Goal: Task Accomplishment & Management: Complete application form

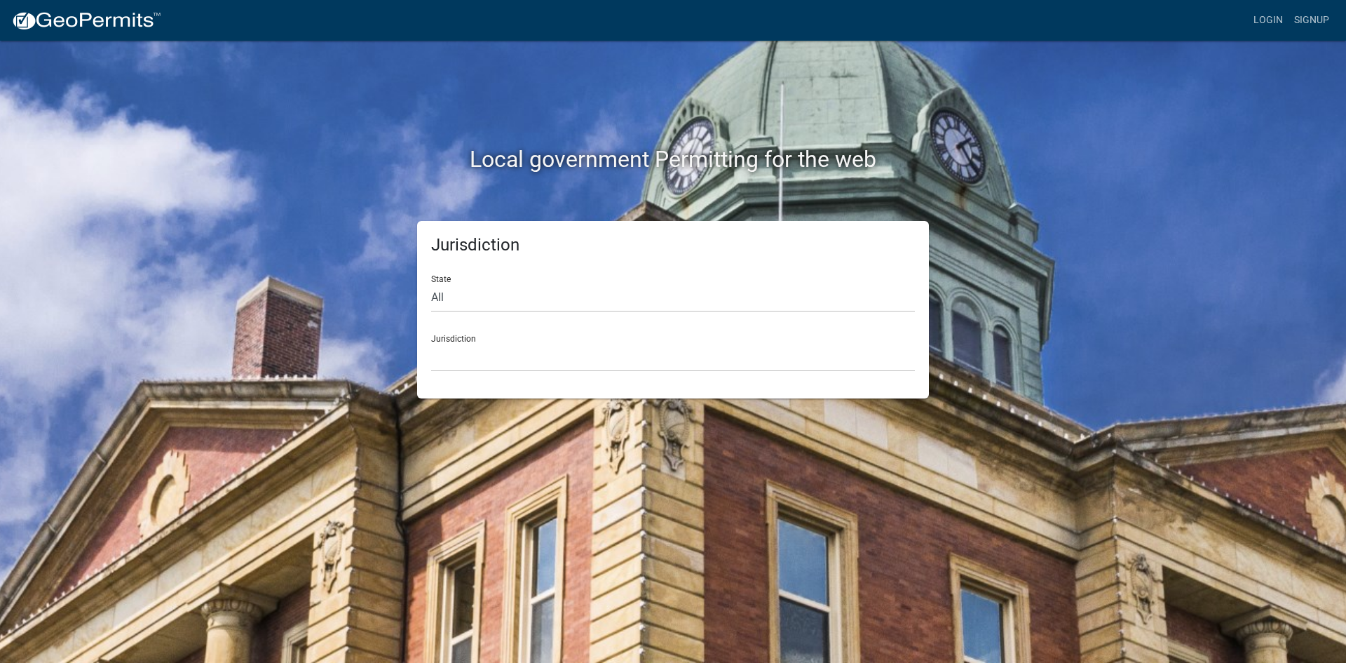
click at [597, 372] on div "Jurisdiction State All [US_STATE] [US_STATE] [US_STATE] [US_STATE] [US_STATE] […" at bounding box center [673, 309] width 512 height 177
click at [596, 360] on select "[GEOGRAPHIC_DATA], [US_STATE] [GEOGRAPHIC_DATA], [US_STATE][PERSON_NAME][GEOGRA…" at bounding box center [673, 357] width 484 height 29
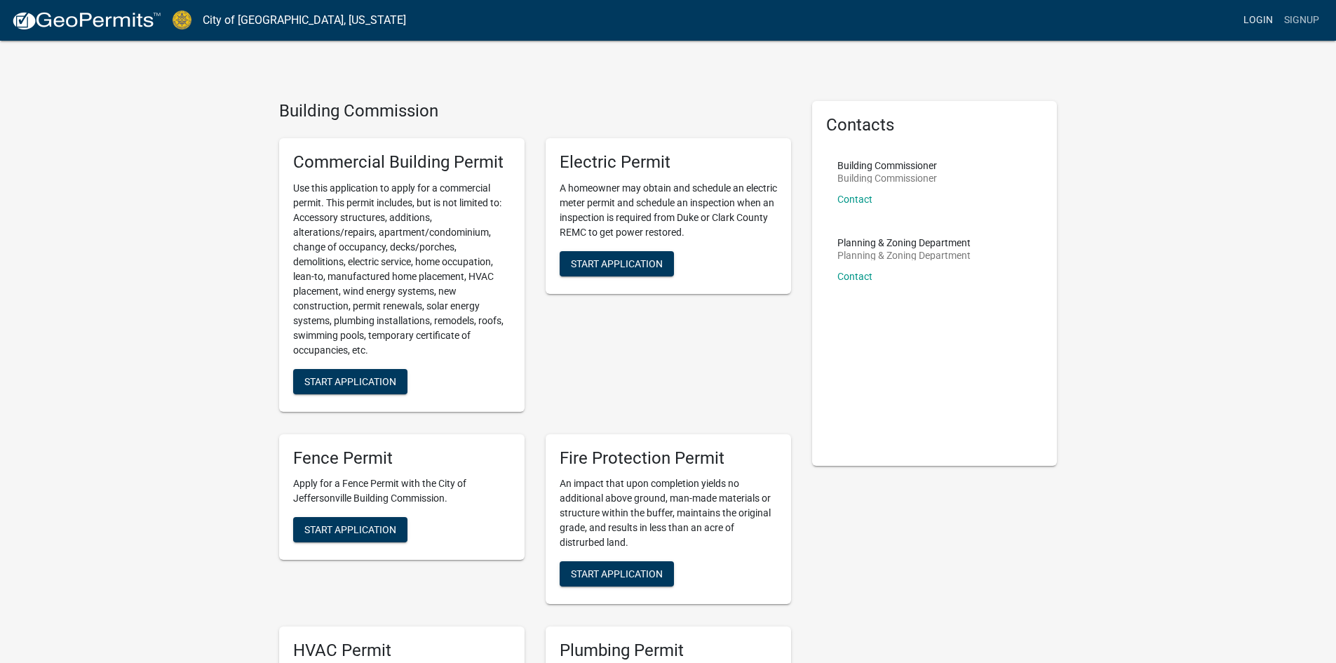
click at [1256, 20] on link "Login" at bounding box center [1257, 20] width 41 height 27
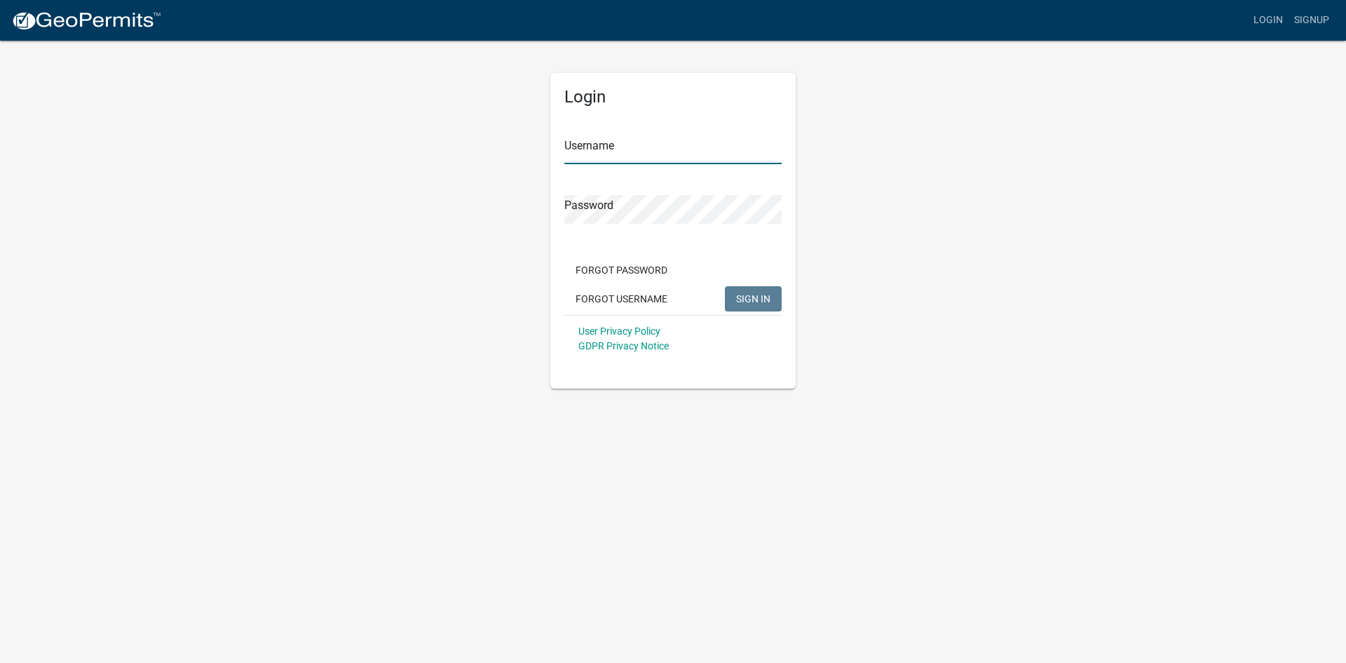
type input "AllenElectrical"
click at [758, 299] on span "SIGN IN" at bounding box center [753, 297] width 34 height 11
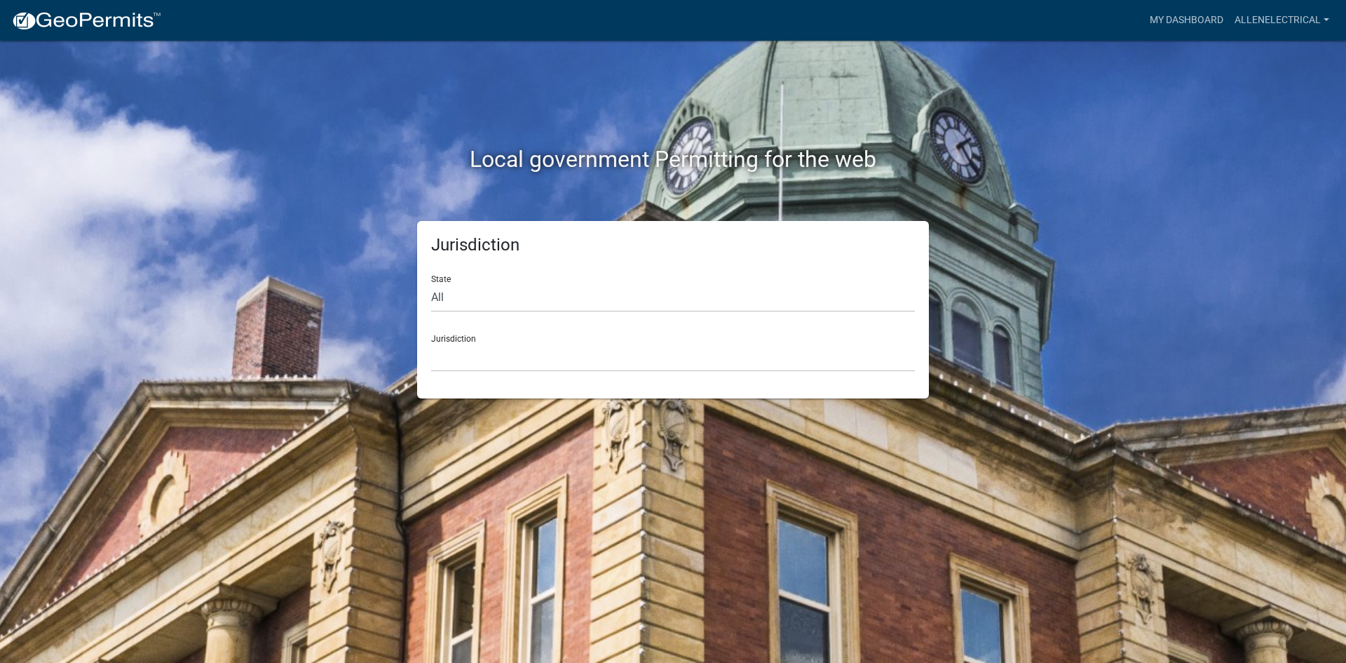
click at [585, 341] on div "Jurisdiction [GEOGRAPHIC_DATA], [US_STATE] [GEOGRAPHIC_DATA], [US_STATE][PERSON…" at bounding box center [673, 347] width 484 height 48
click at [577, 351] on select "[GEOGRAPHIC_DATA], [US_STATE] [GEOGRAPHIC_DATA], [US_STATE][PERSON_NAME][GEOGRA…" at bounding box center [673, 357] width 484 height 29
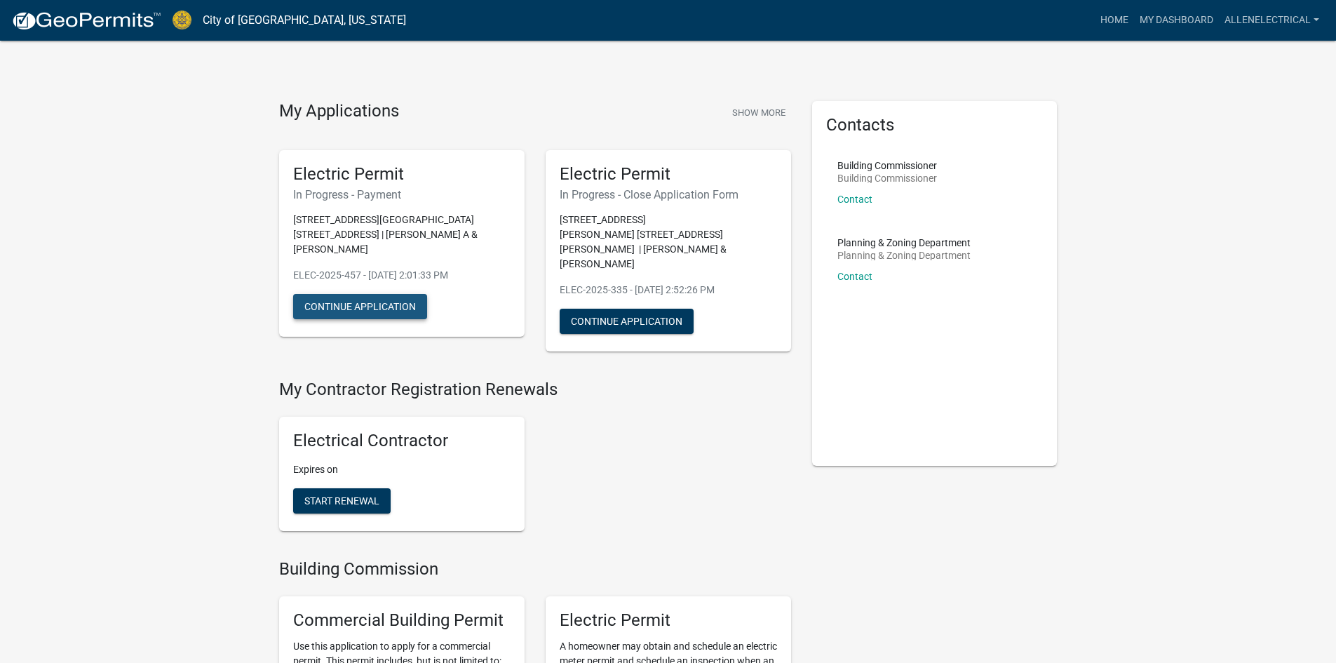
click at [386, 294] on button "Continue Application" at bounding box center [360, 306] width 134 height 25
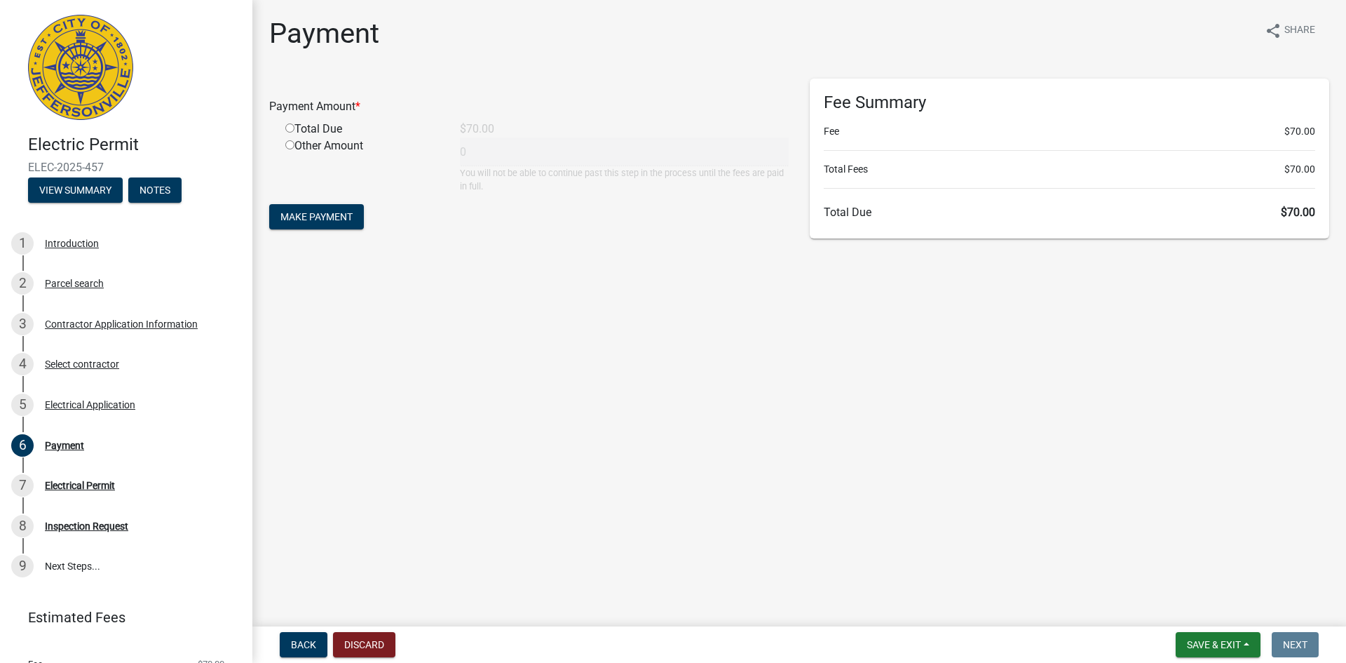
click at [289, 125] on input "radio" at bounding box center [289, 127] width 9 height 9
radio input "true"
type input "70"
click at [300, 222] on span "Make Payment" at bounding box center [316, 216] width 72 height 11
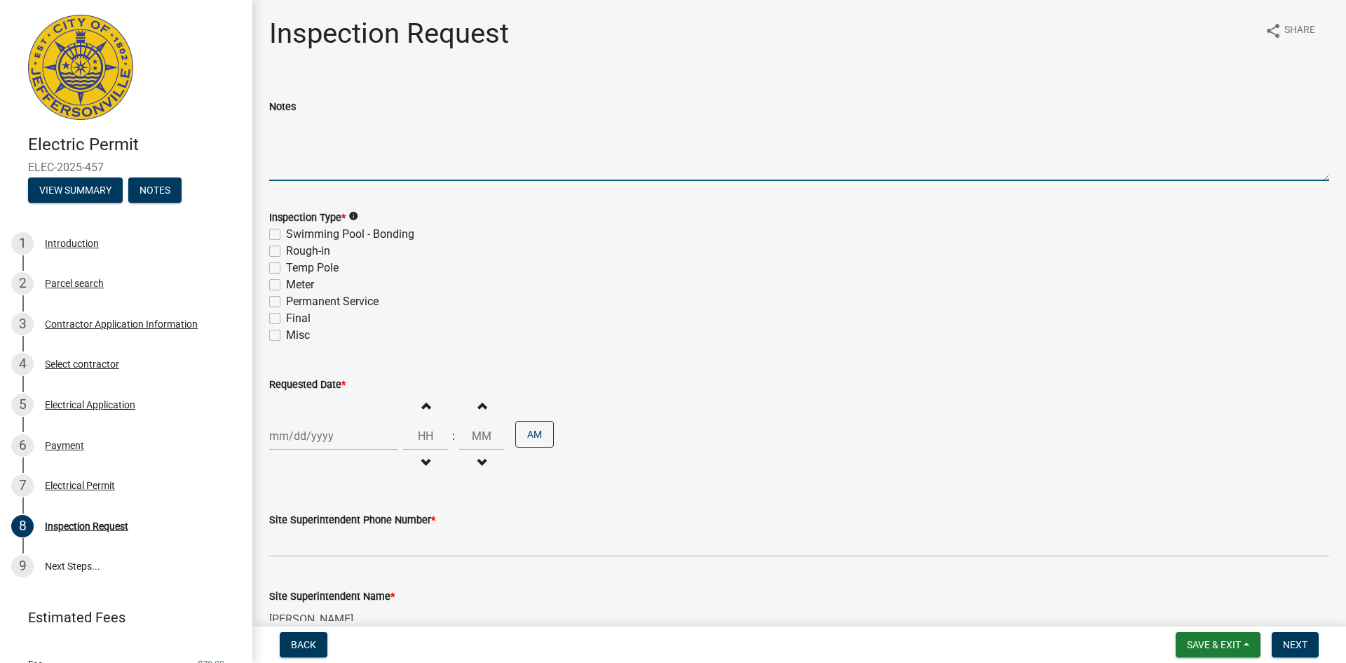
click at [357, 177] on textarea "Notes" at bounding box center [799, 148] width 1060 height 66
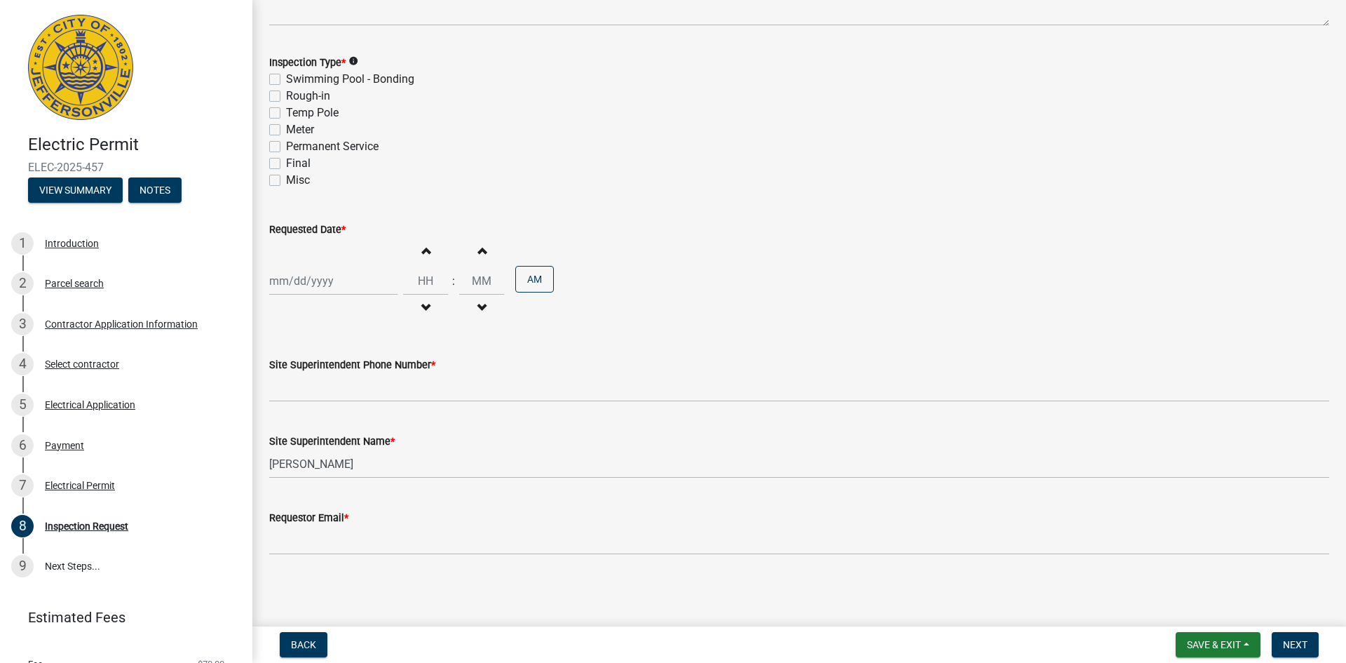
click at [355, 62] on icon "info" at bounding box center [353, 61] width 10 height 10
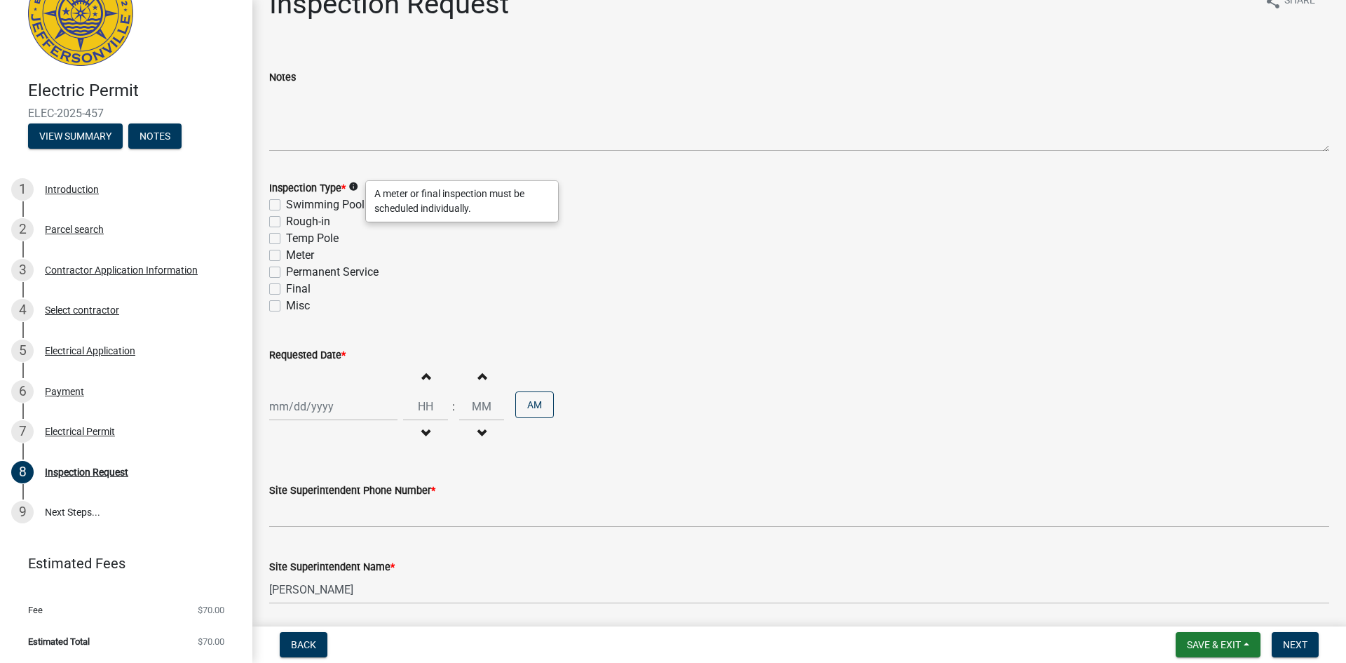
scroll to position [15, 0]
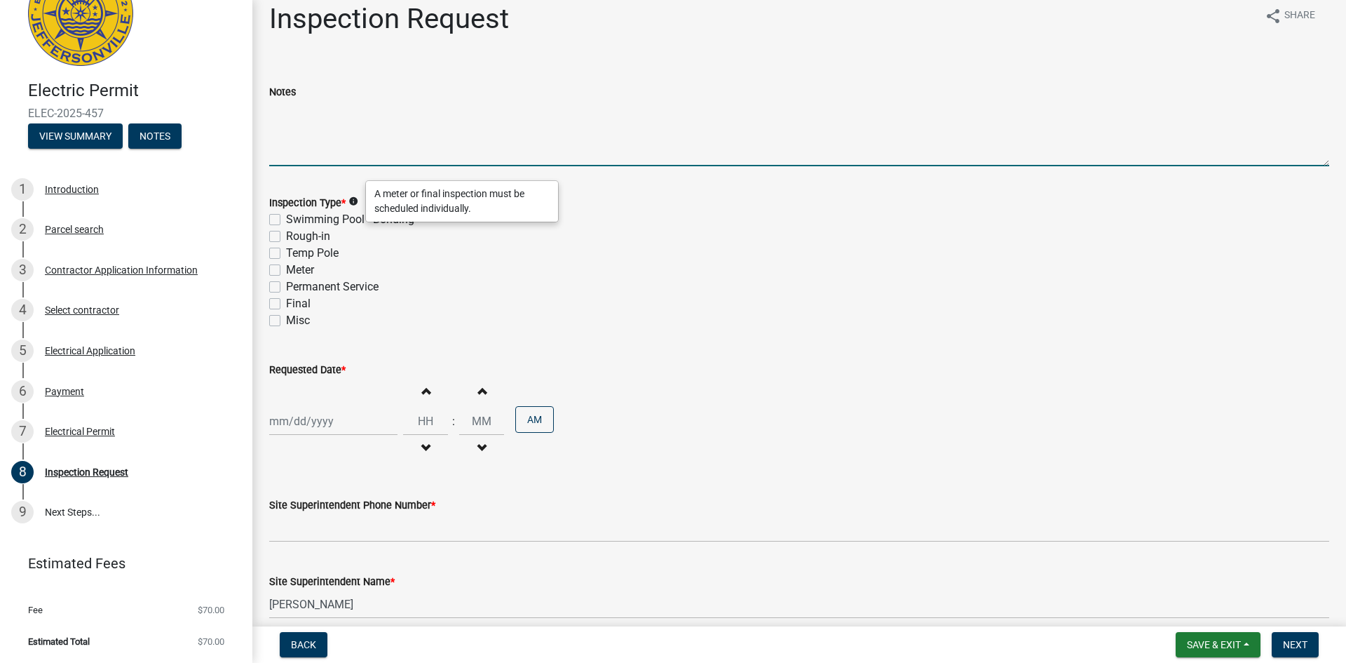
click at [421, 104] on textarea "Notes" at bounding box center [799, 133] width 1060 height 66
